Goal: Information Seeking & Learning: Check status

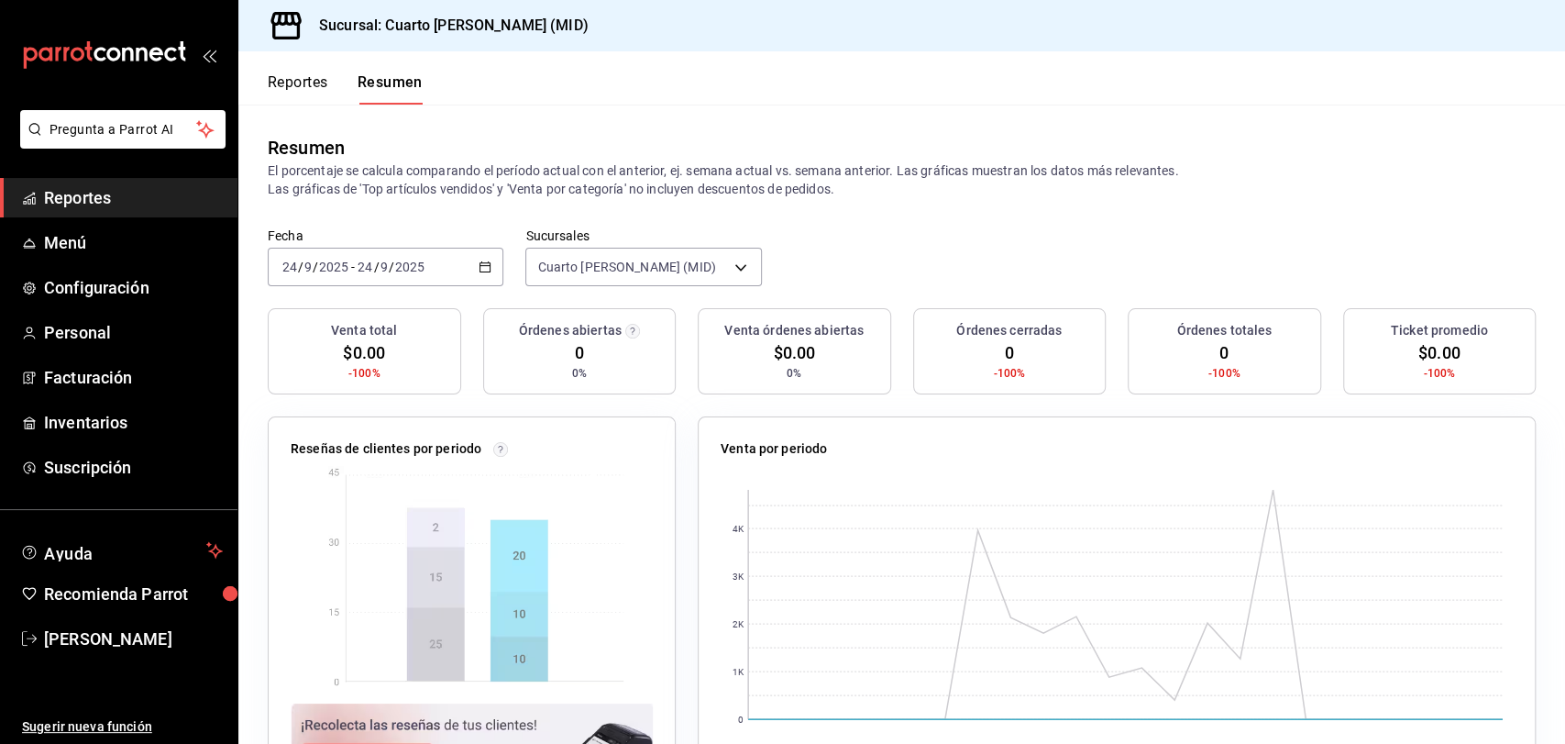
click at [145, 191] on span "Reportes" at bounding box center [133, 197] width 179 height 25
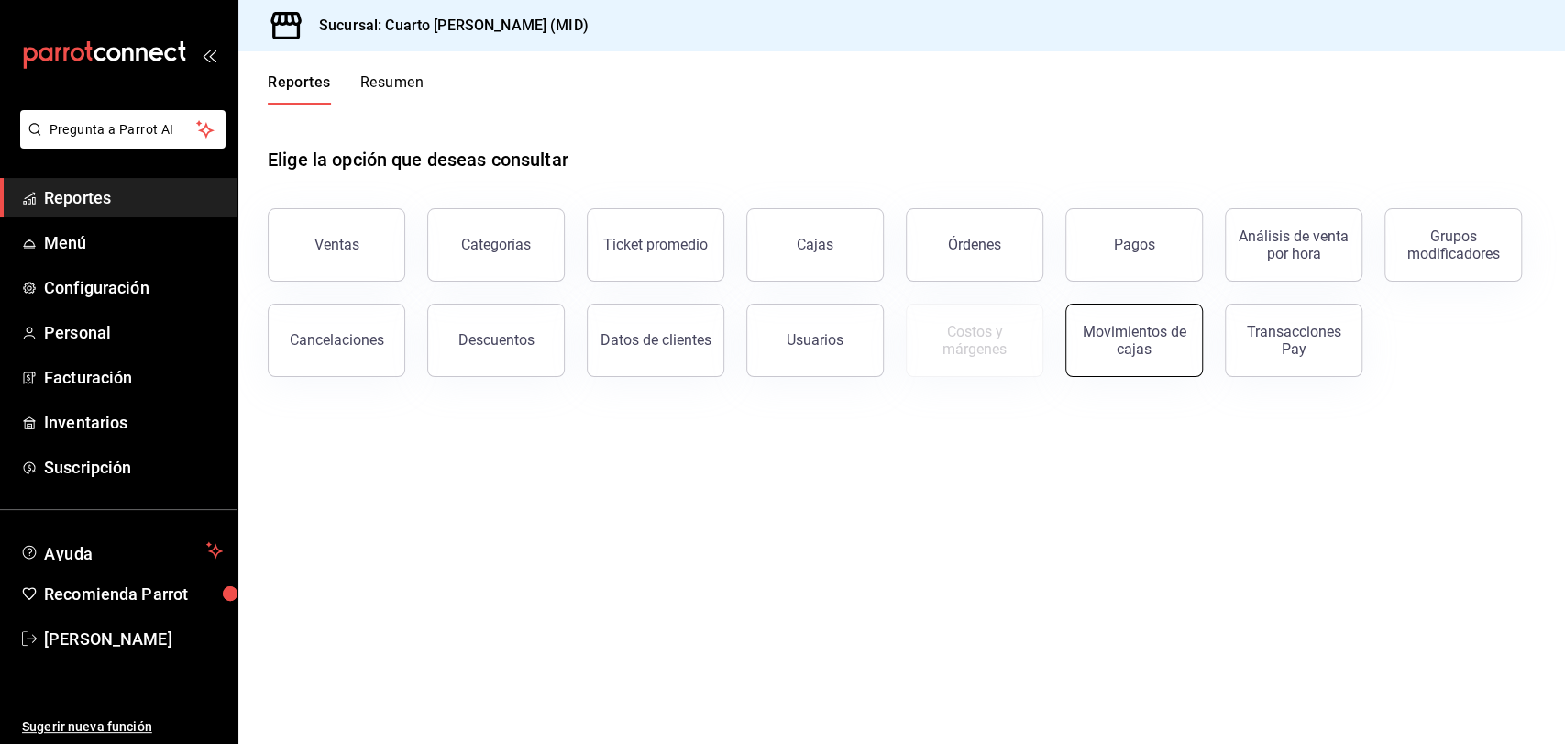
click at [1183, 346] on div "Movimientos de cajas" at bounding box center [1134, 340] width 114 height 35
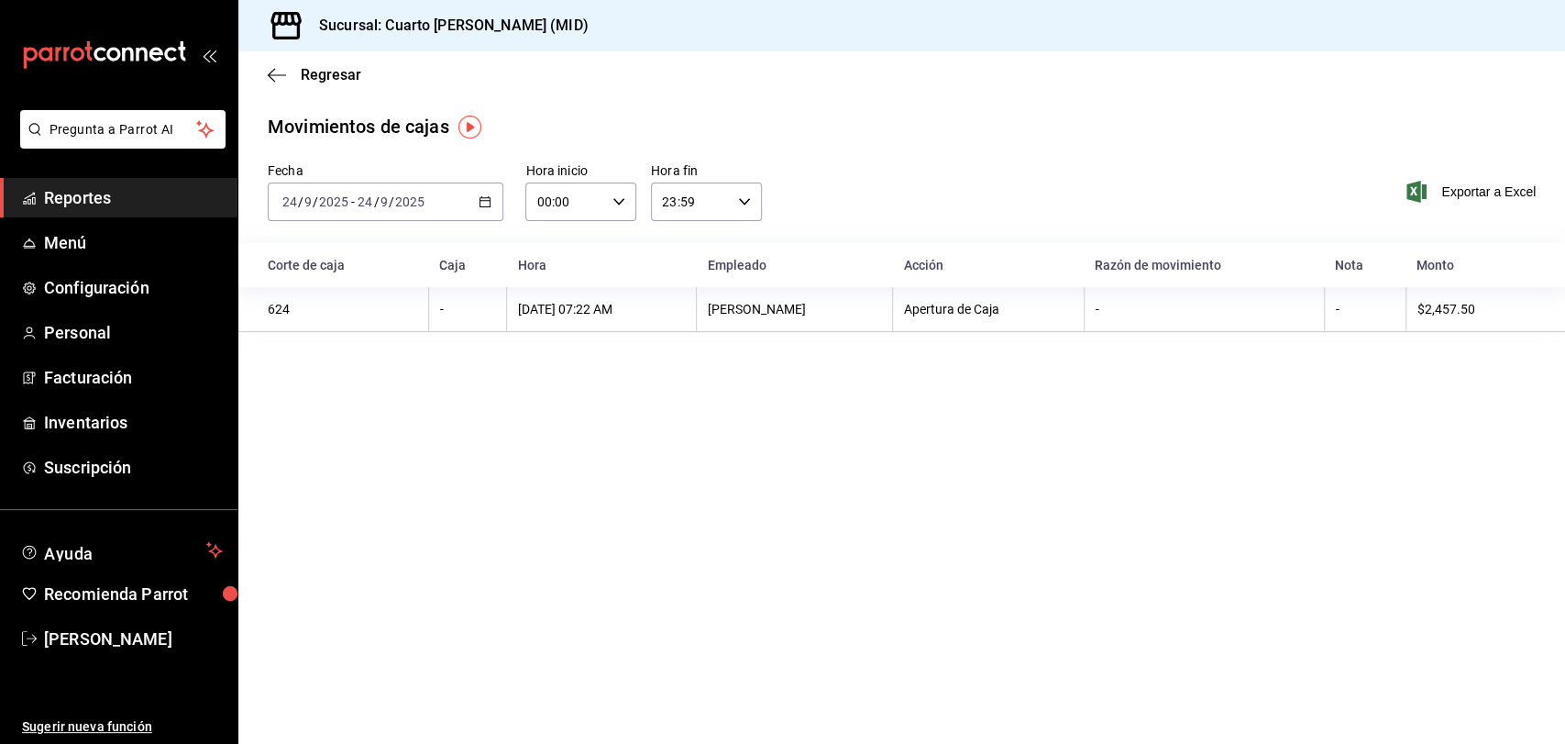
click at [476, 214] on div "[DATE] [DATE] - [DATE] [DATE]" at bounding box center [386, 201] width 236 height 39
click at [335, 303] on span "Ayer" at bounding box center [354, 298] width 142 height 19
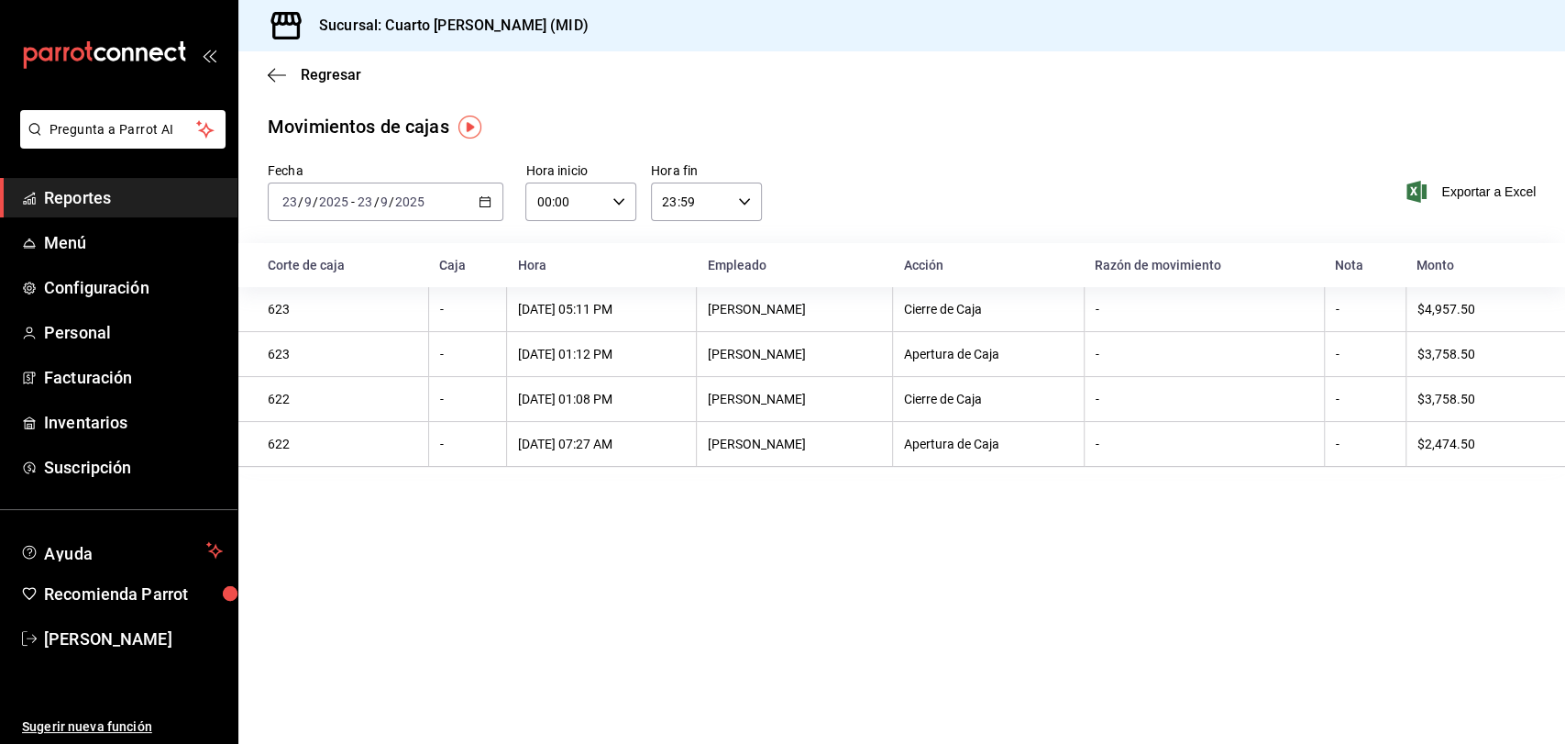
click at [466, 208] on div "[DATE] [DATE] - [DATE] [DATE]" at bounding box center [386, 201] width 236 height 39
click at [376, 270] on li "Hoy" at bounding box center [354, 257] width 171 height 41
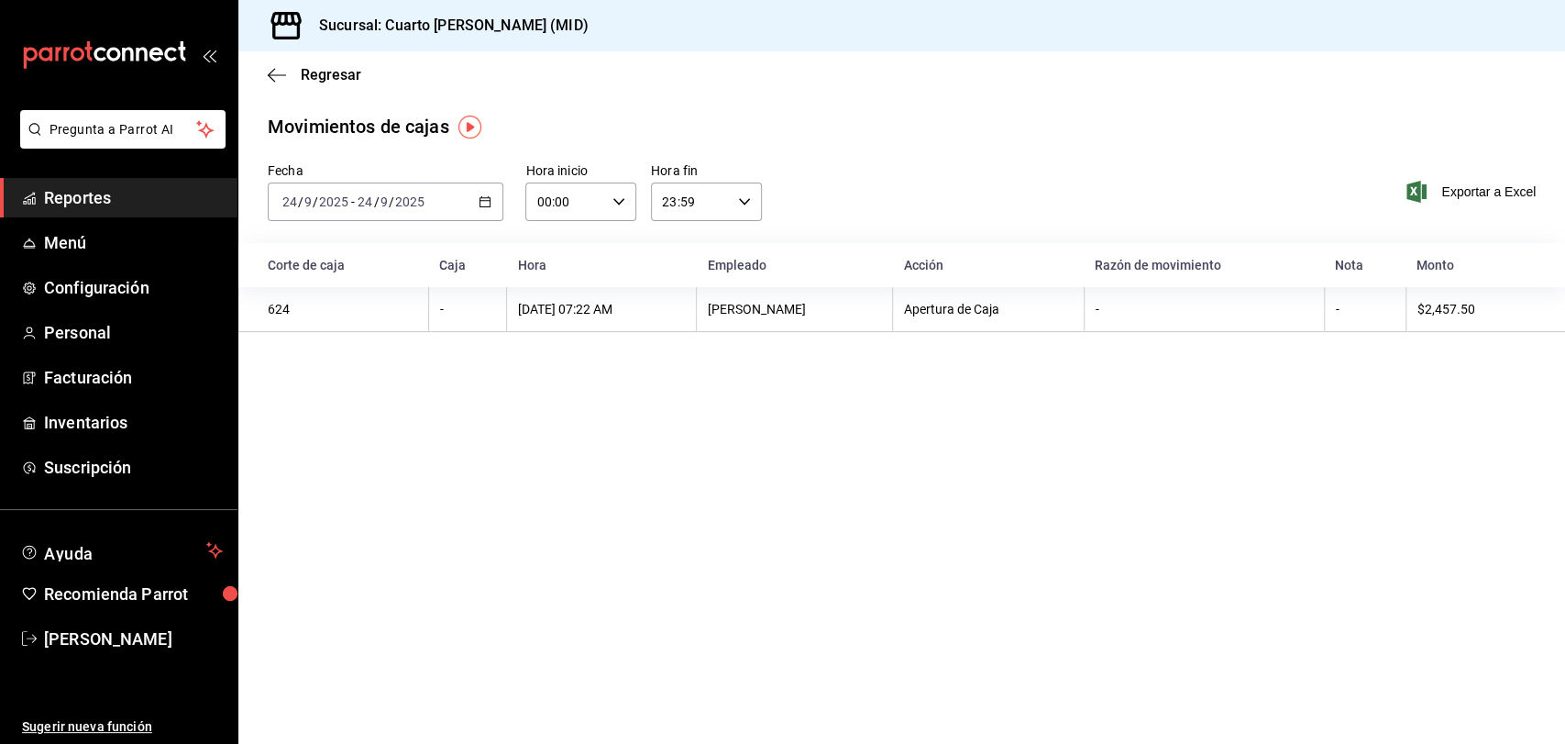
click at [360, 193] on div "[DATE] [DATE] - [DATE] [DATE]" at bounding box center [386, 201] width 236 height 39
click at [334, 305] on span "Ayer" at bounding box center [354, 298] width 142 height 19
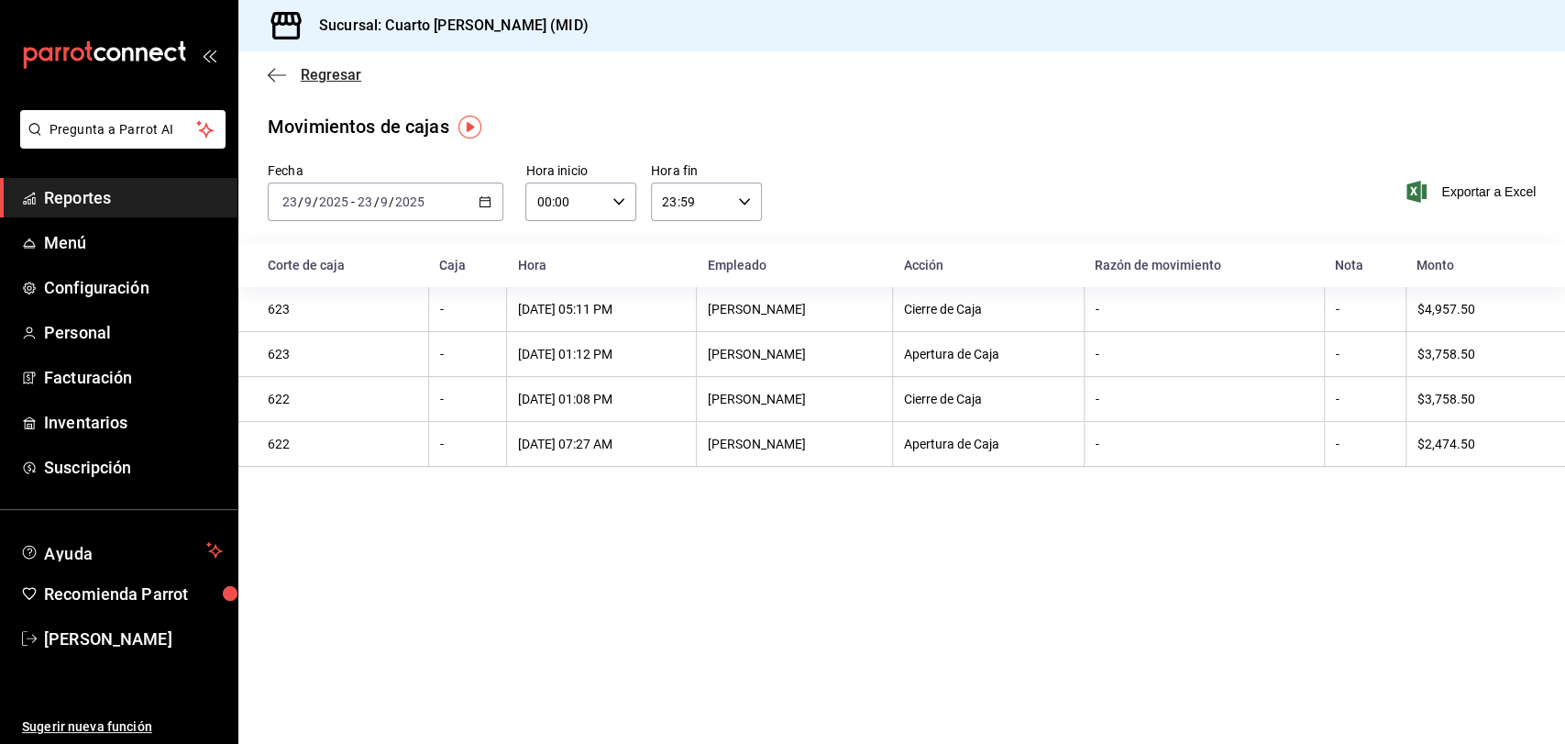
click at [283, 67] on icon "button" at bounding box center [277, 75] width 18 height 17
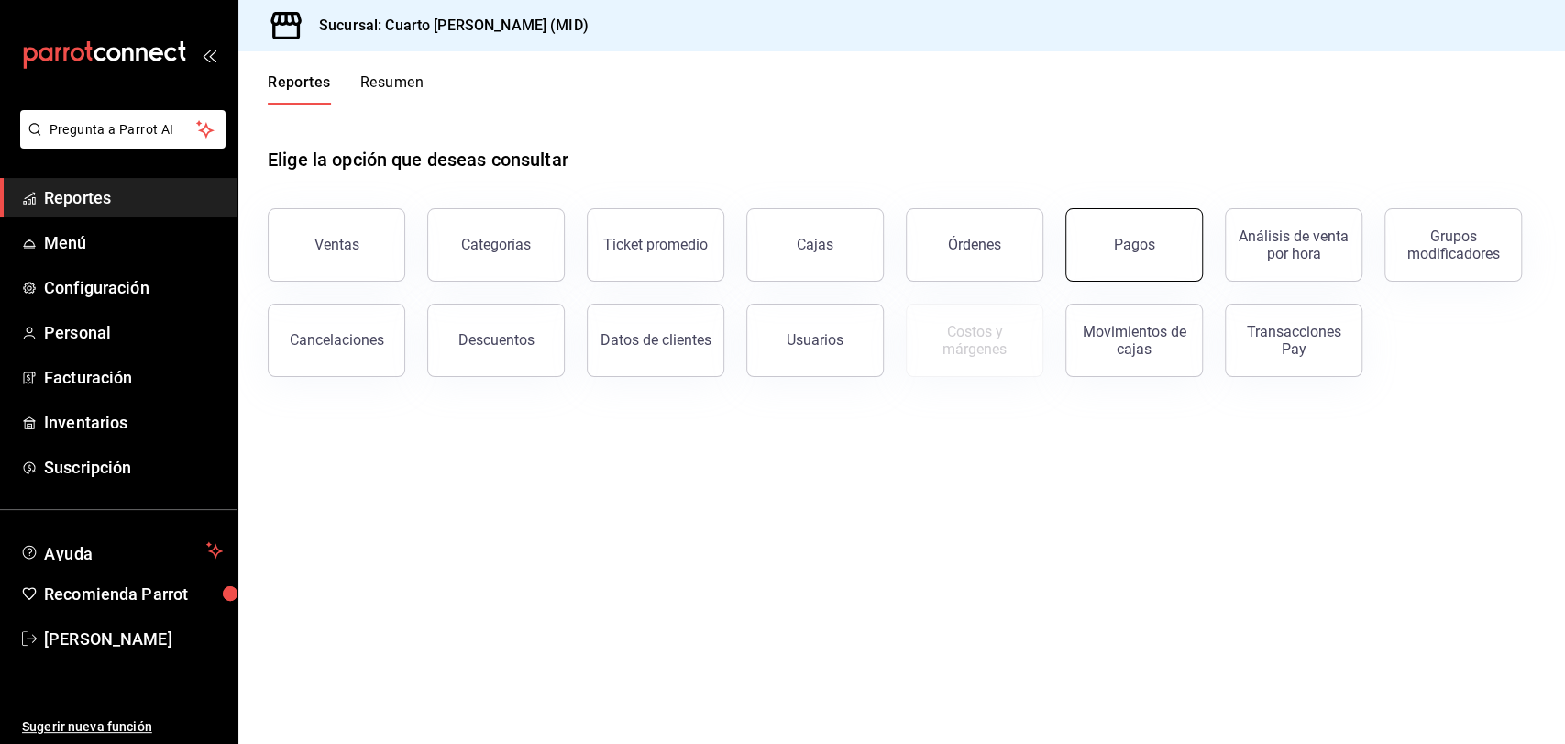
click at [1124, 237] on div "Pagos" at bounding box center [1134, 244] width 41 height 17
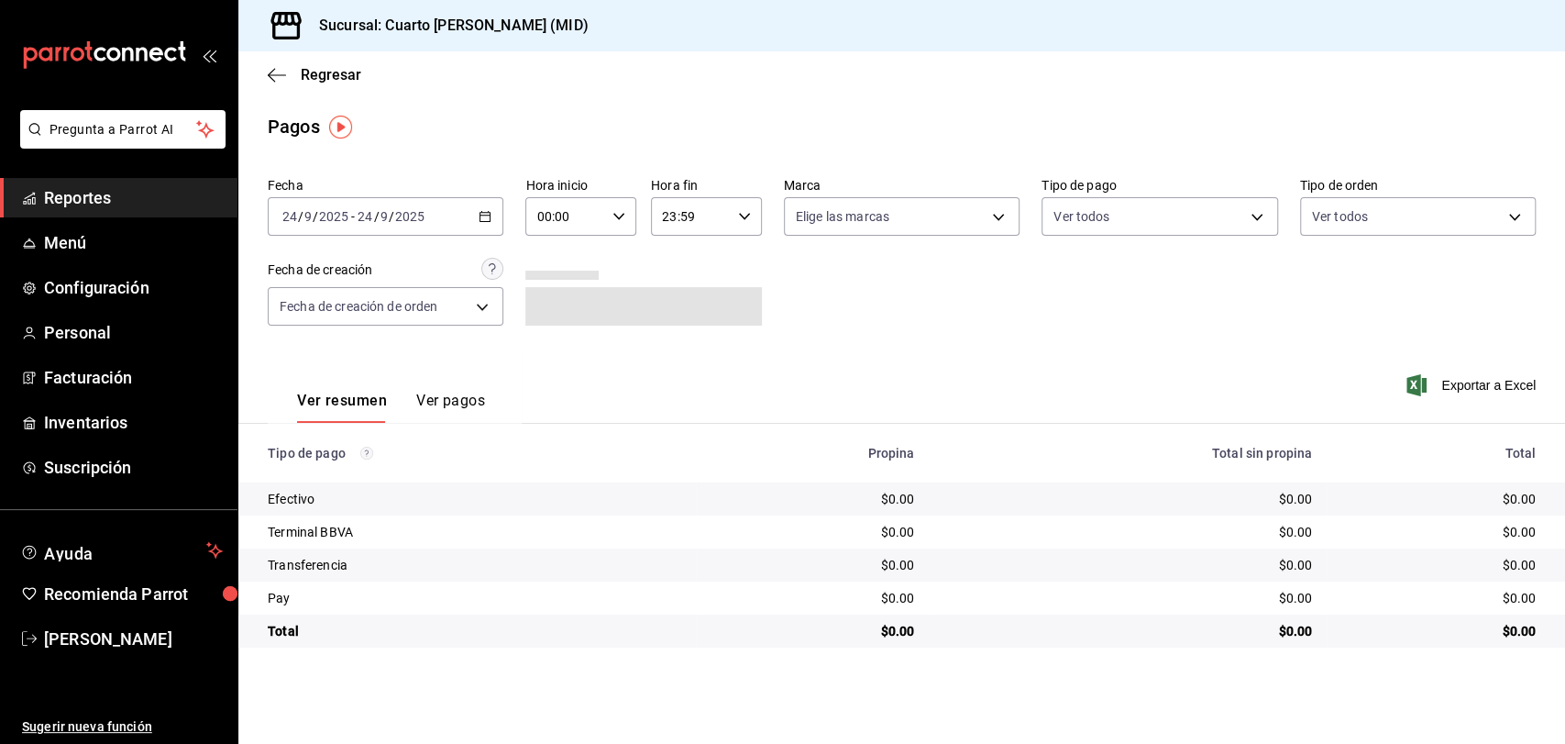
click at [358, 223] on input "24" at bounding box center [365, 216] width 17 height 15
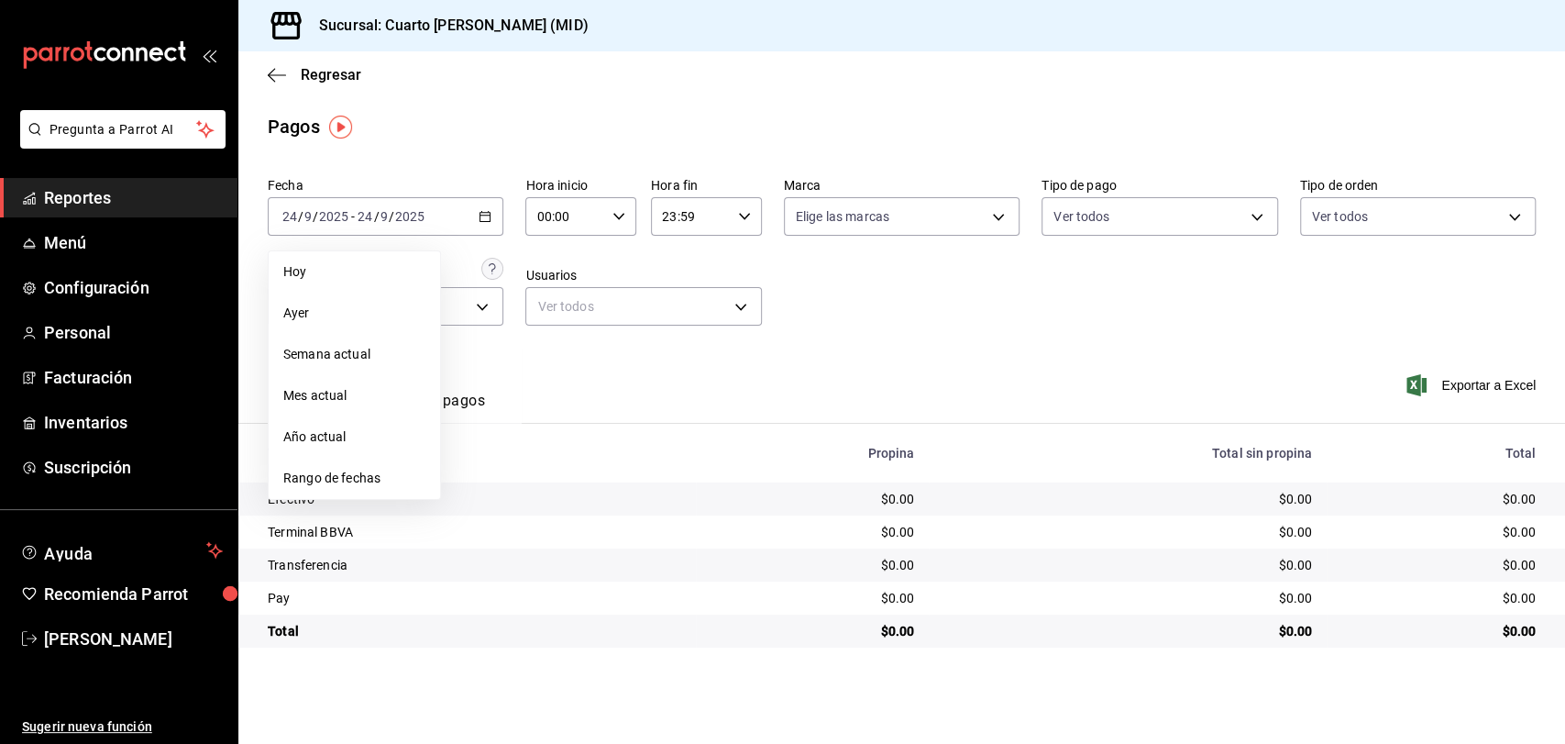
click at [350, 315] on span "Ayer" at bounding box center [354, 312] width 142 height 19
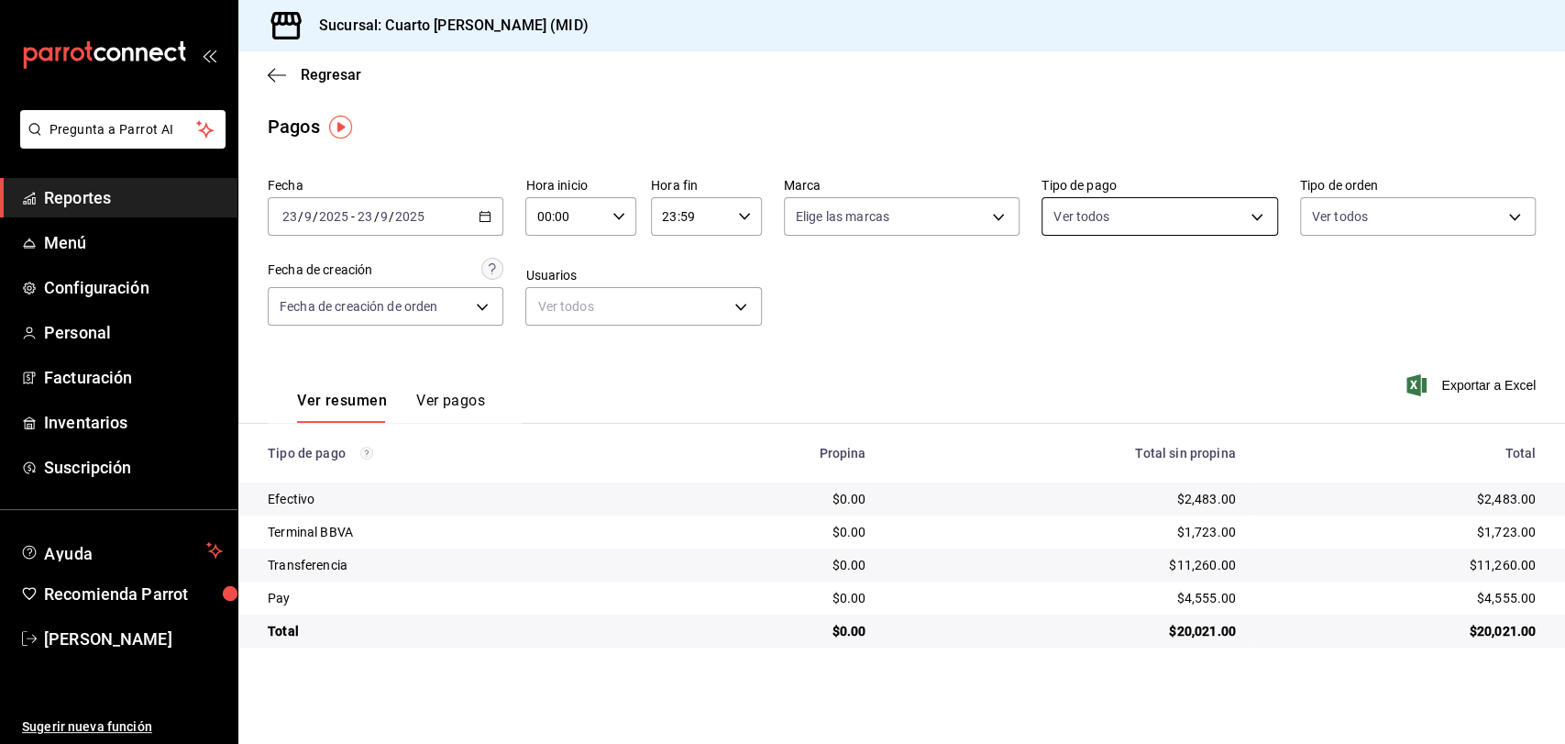
click at [1174, 215] on body "Pregunta a Parrot AI Reportes Menú Configuración Personal Facturación Inventari…" at bounding box center [782, 372] width 1565 height 744
click at [1124, 296] on span "Ver todos" at bounding box center [1120, 288] width 56 height 19
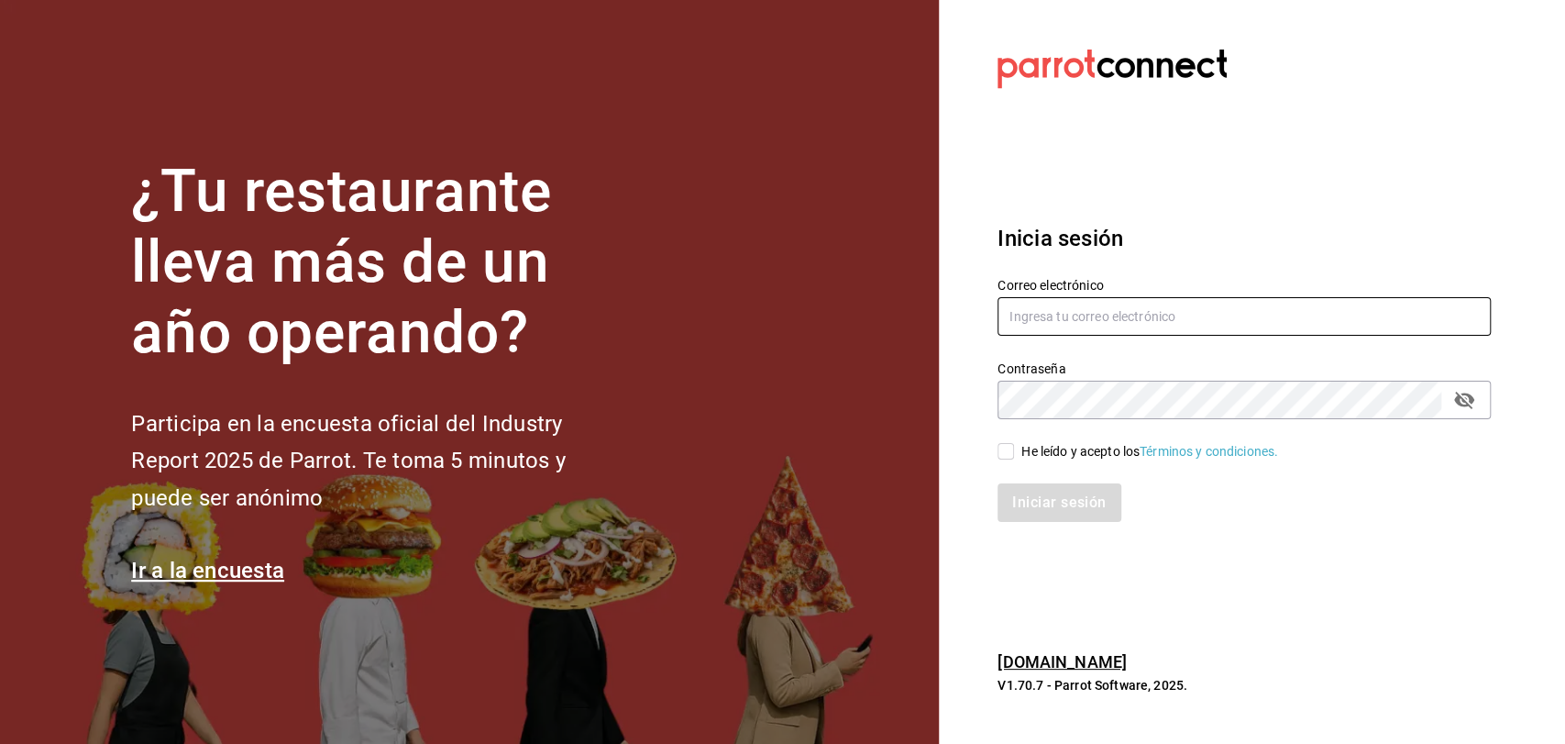
type input "admcuartoderosas@gmail.com"
click at [1001, 443] on input "He leído y acepto los Términos y condiciones." at bounding box center [1006, 451] width 17 height 17
checkbox input "true"
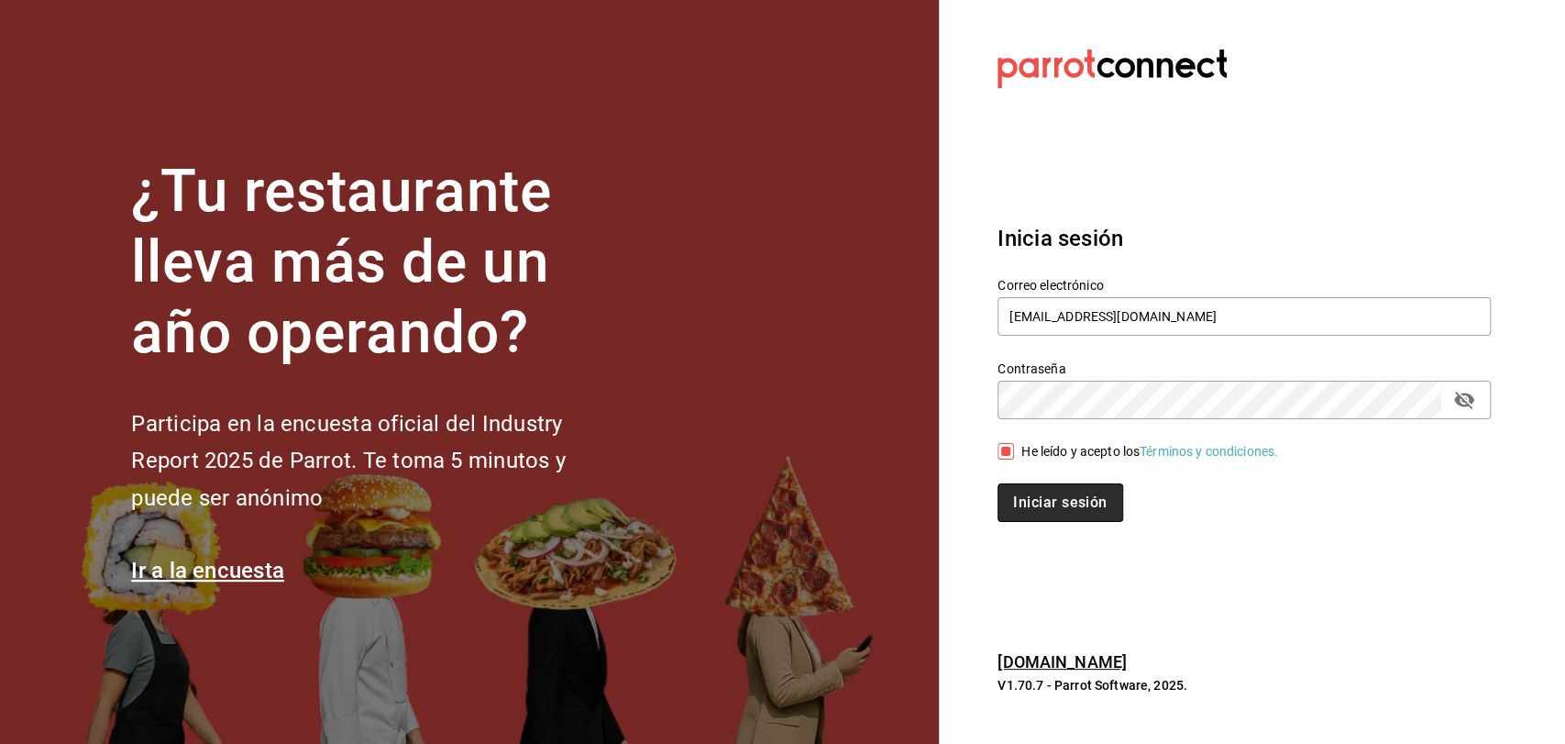
click at [1036, 498] on button "Iniciar sesión" at bounding box center [1060, 502] width 125 height 39
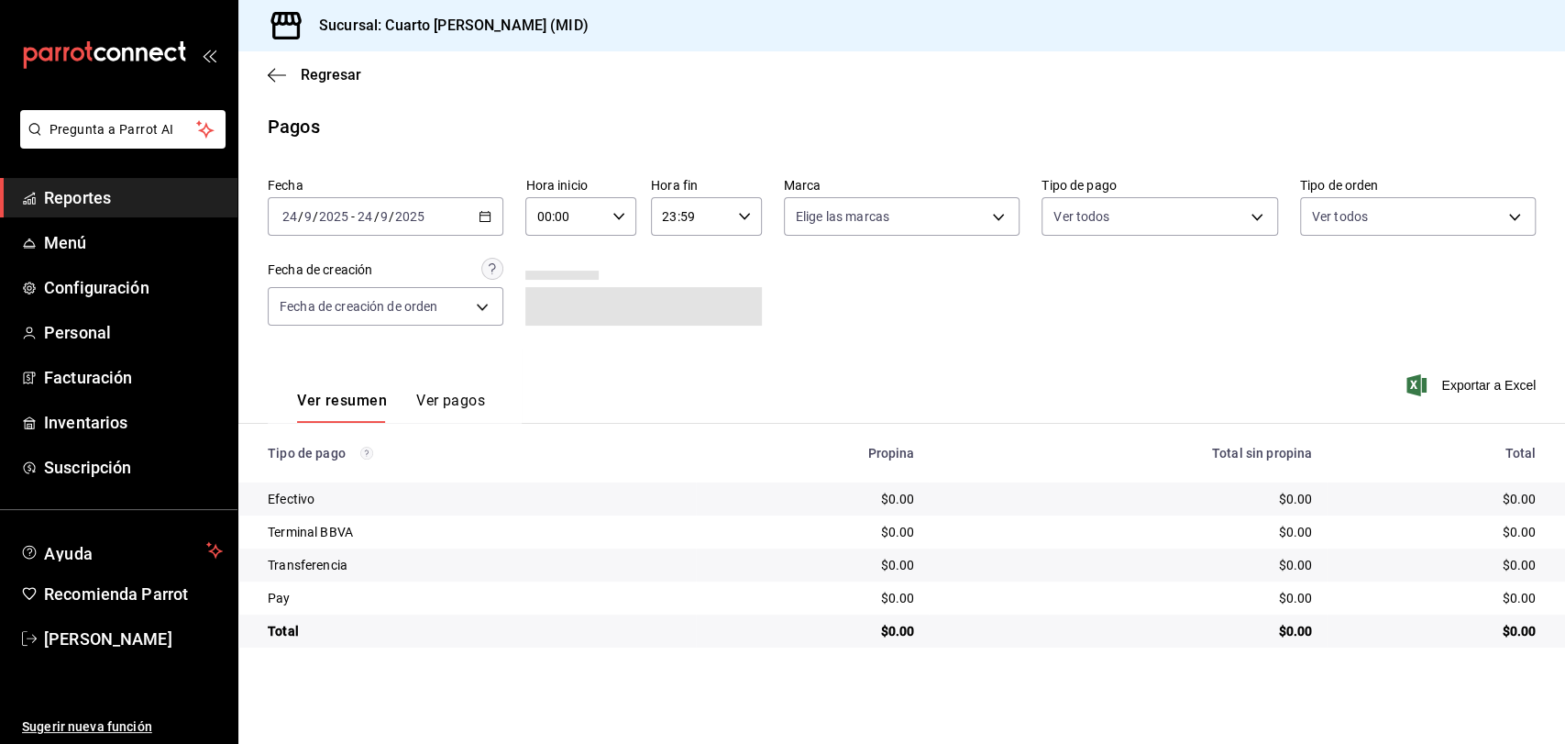
click at [1053, 498] on div "$0.00" at bounding box center [1127, 499] width 369 height 18
click at [459, 217] on div "[DATE] [DATE] - [DATE] [DATE]" at bounding box center [386, 216] width 236 height 39
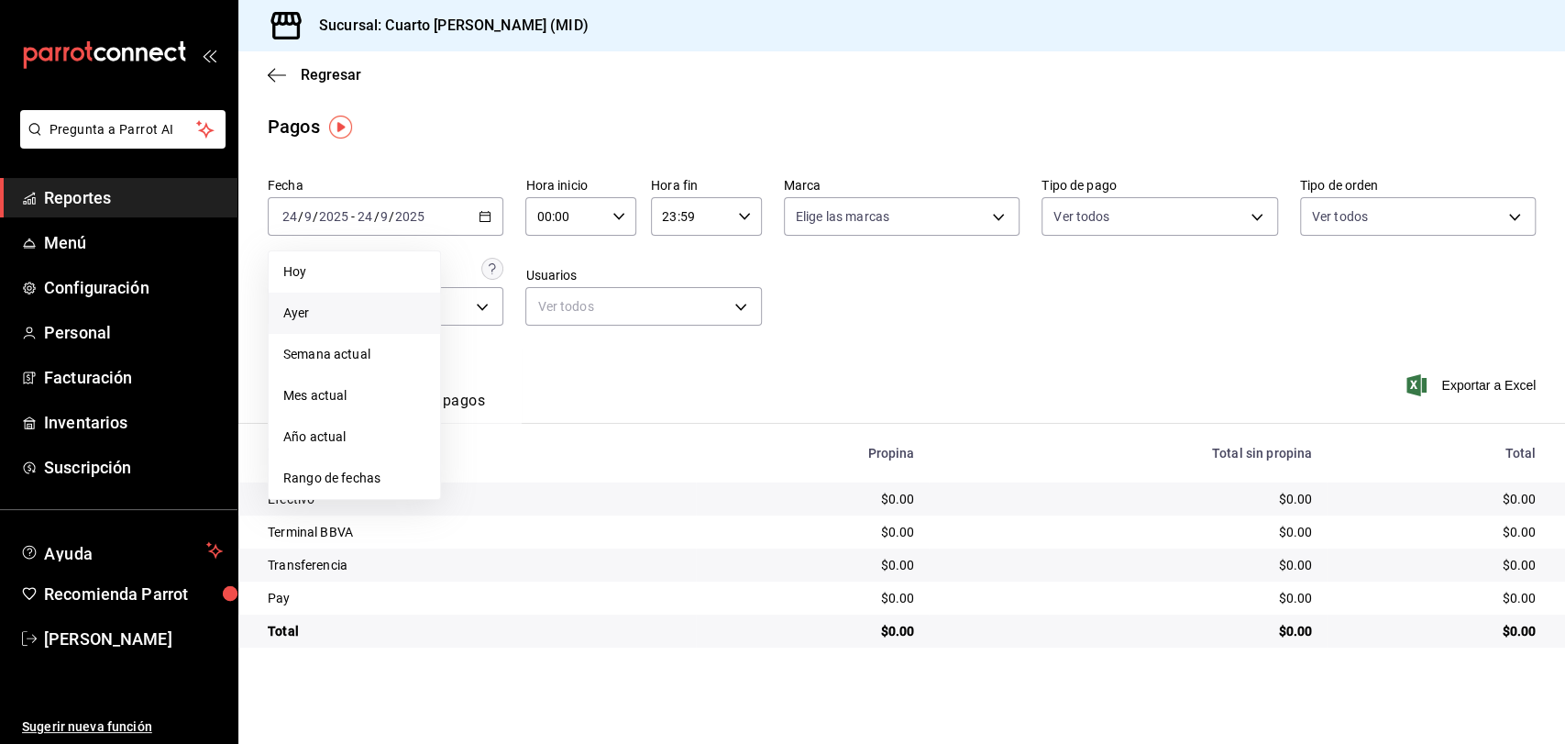
click at [347, 317] on span "Ayer" at bounding box center [354, 312] width 142 height 19
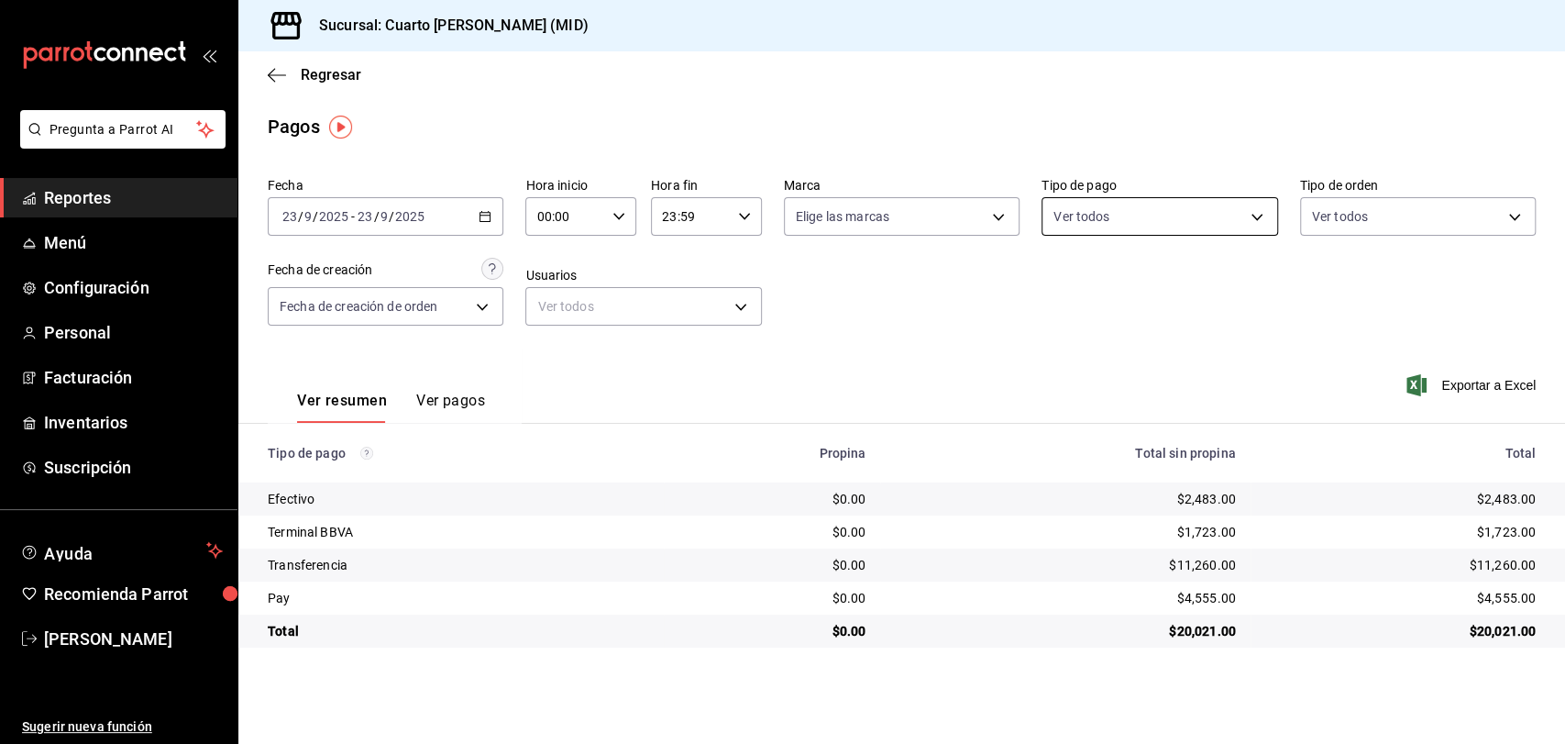
click at [1164, 218] on body "Pregunta a Parrot AI Reportes Menú Configuración Personal Facturación Inventari…" at bounding box center [782, 372] width 1565 height 744
click at [1093, 298] on div "Ver todos" at bounding box center [1100, 286] width 94 height 39
type input "087219cd-0e7e-4a58-a399-b3185a1a2963,61a8738b-0bbb-4072-bd97-4c23dc53eaea,9dabe…"
checkbox input "true"
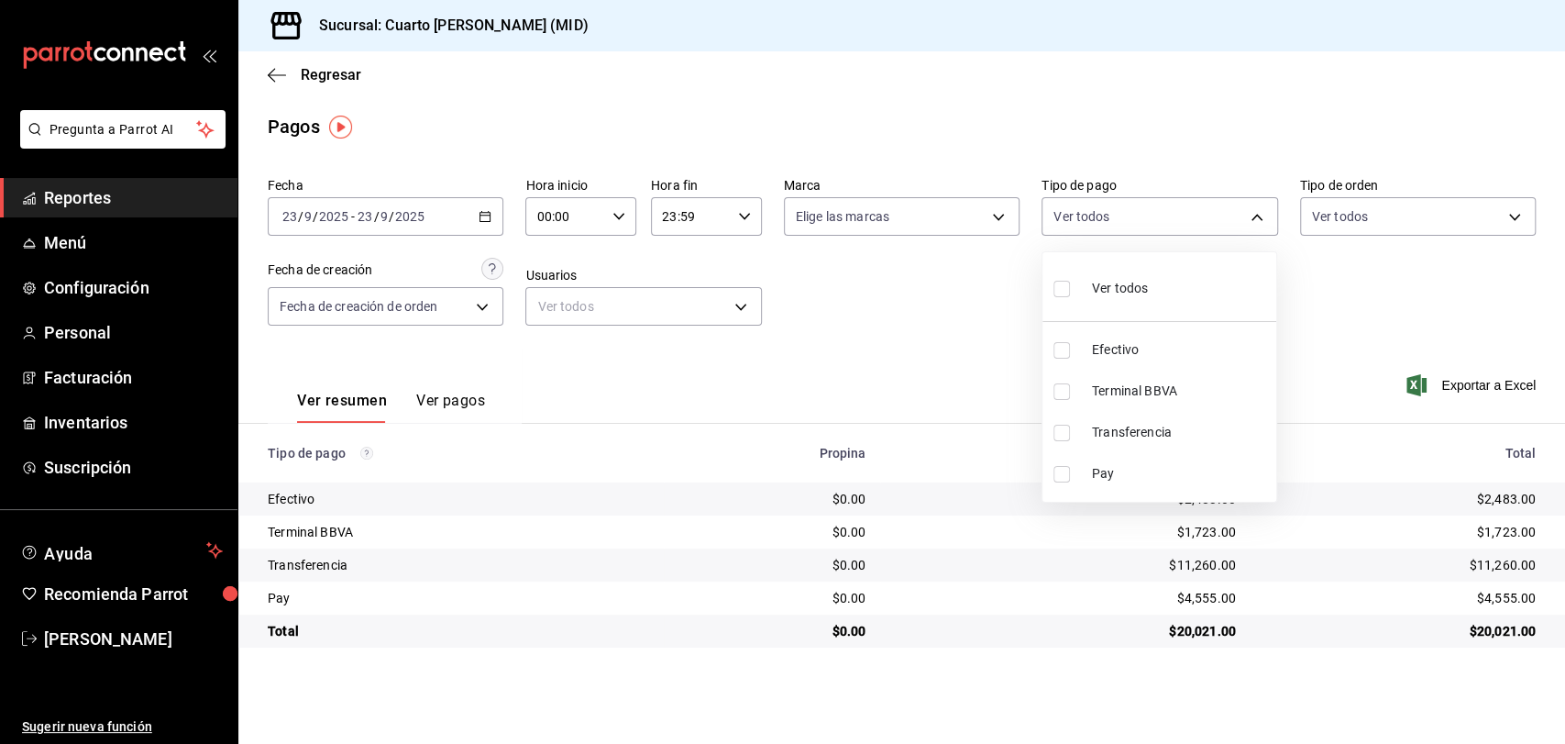
checkbox input "true"
click at [929, 303] on div at bounding box center [782, 372] width 1565 height 744
click at [1192, 223] on body "Pregunta a Parrot AI Reportes Menú Configuración Personal Facturación Inventari…" at bounding box center [782, 372] width 1565 height 744
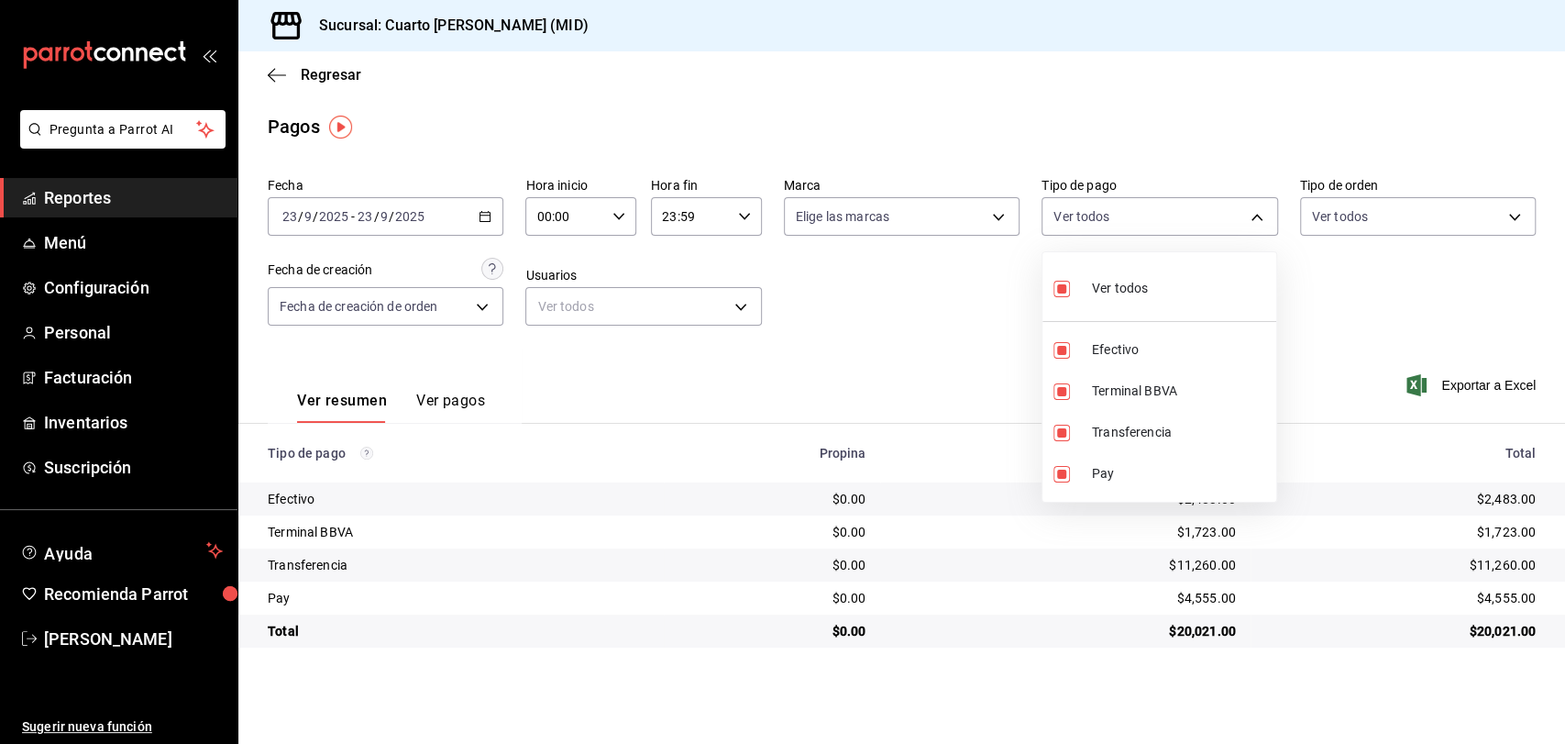
click at [1155, 313] on li "Ver todos" at bounding box center [1159, 286] width 234 height 54
checkbox input "false"
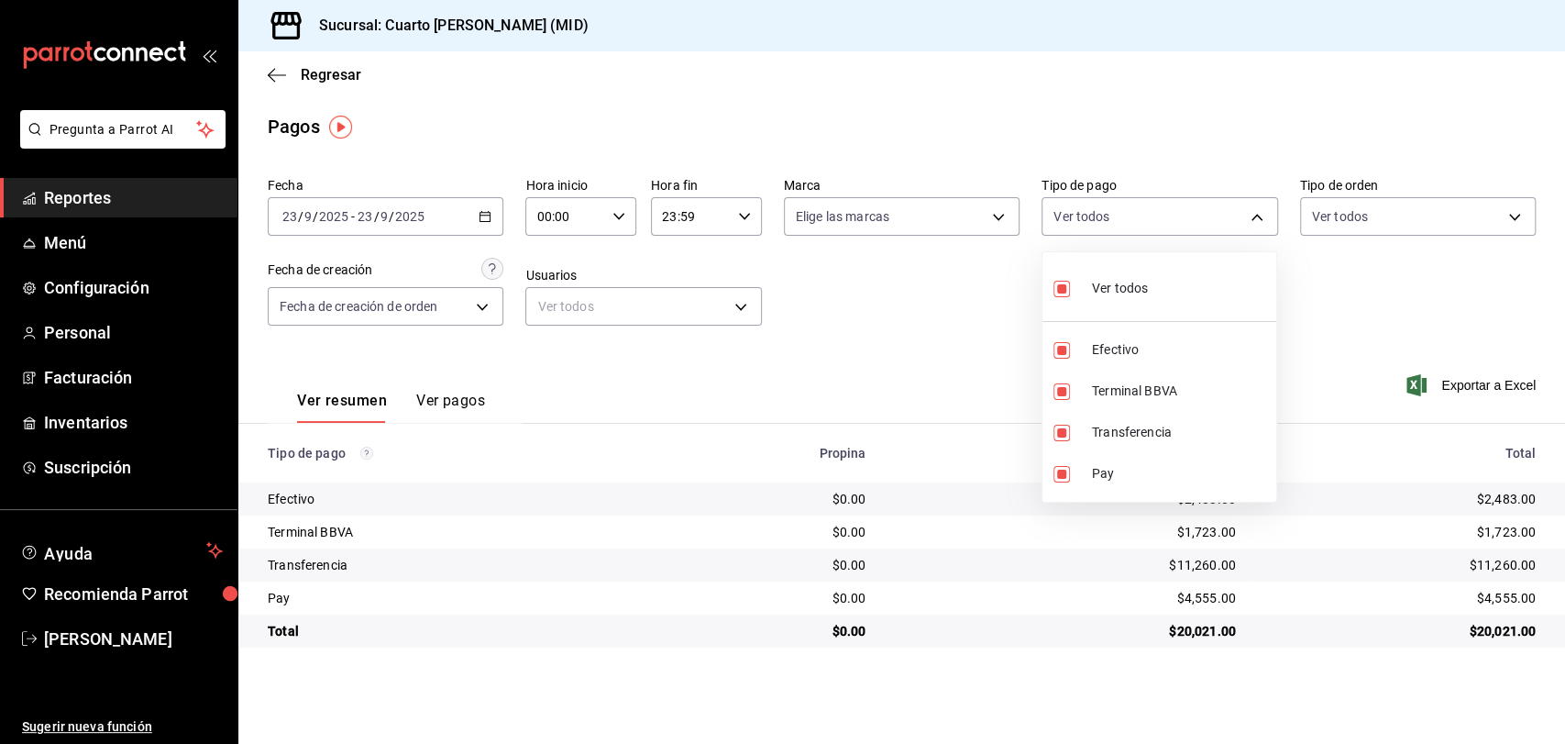
checkbox input "false"
click at [1152, 288] on li "Ver todos" at bounding box center [1150, 286] width 234 height 54
type input "087219cd-0e7e-4a58-a399-b3185a1a2963,61a8738b-0bbb-4072-bd97-4c23dc53eaea,9dabe…"
checkbox input "true"
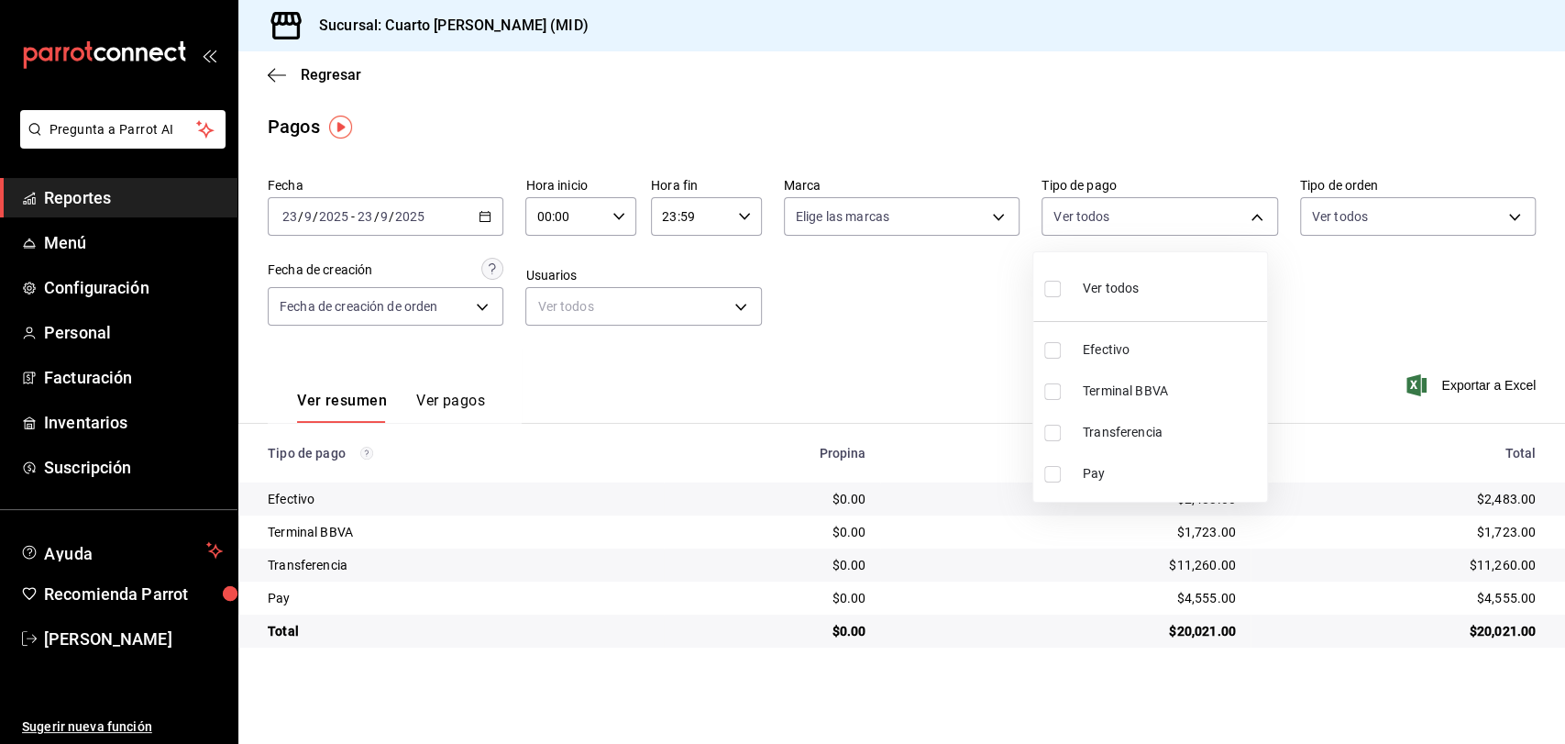
checkbox input "true"
click at [1129, 353] on span "Efectivo" at bounding box center [1171, 349] width 177 height 19
type input "61a8738b-0bbb-4072-bd97-4c23dc53eaea,9dabe64b-508b-44c9-b7bc-1ee14ac177ef,1ecb7…"
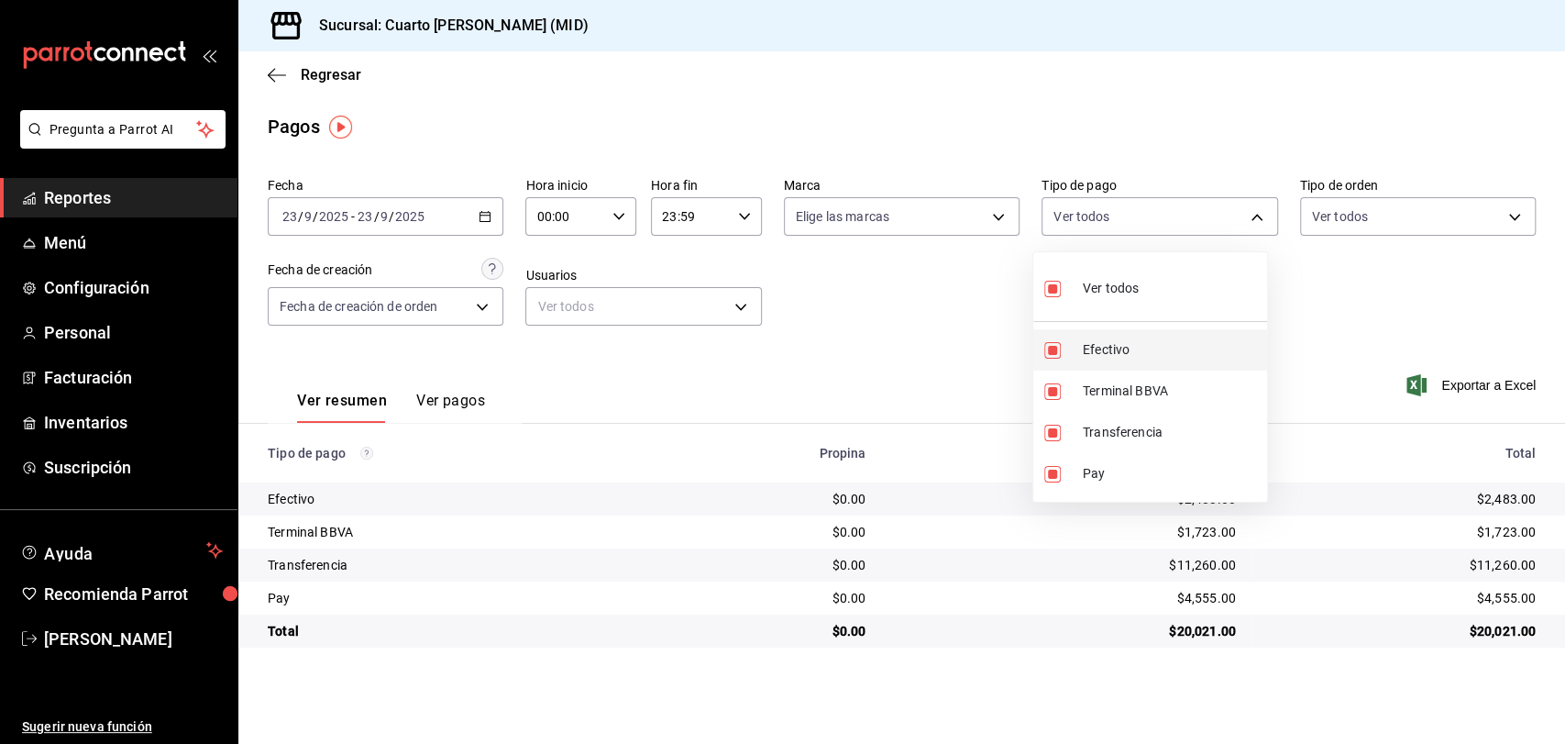
checkbox input "false"
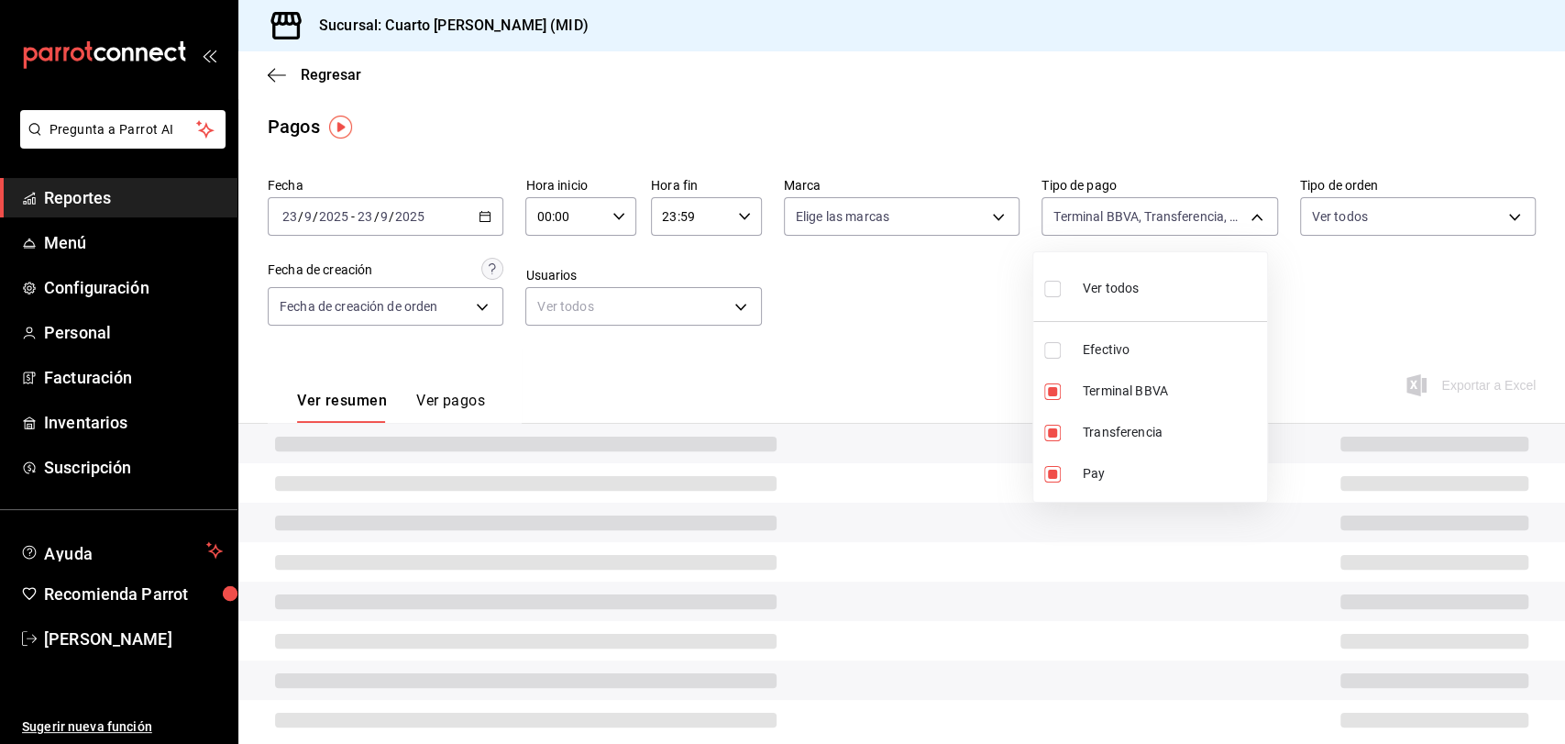
click at [924, 325] on div at bounding box center [782, 372] width 1565 height 744
